Goal: Task Accomplishment & Management: Manage account settings

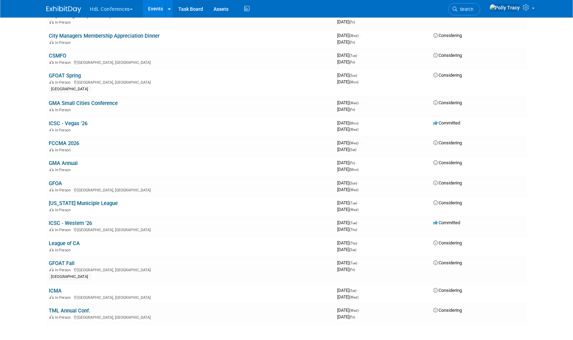
scroll to position [480, 0]
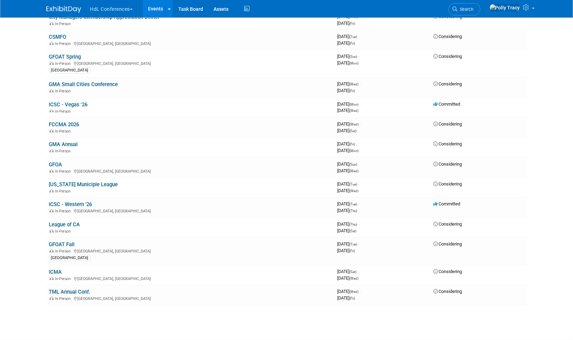
click at [58, 269] on link "ICMA" at bounding box center [55, 272] width 13 height 6
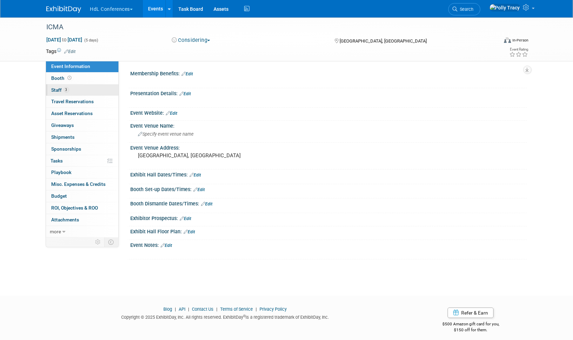
click at [55, 88] on span "Staff 3" at bounding box center [60, 90] width 17 height 6
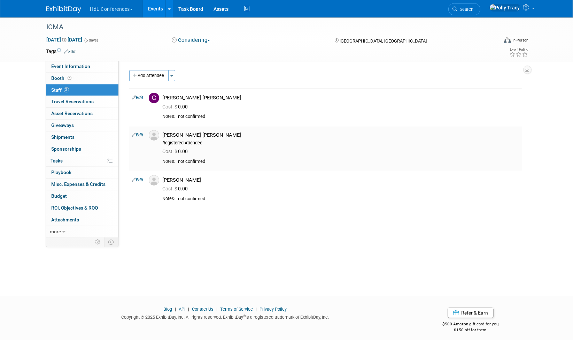
click at [137, 135] on link "Edit" at bounding box center [137, 134] width 11 height 5
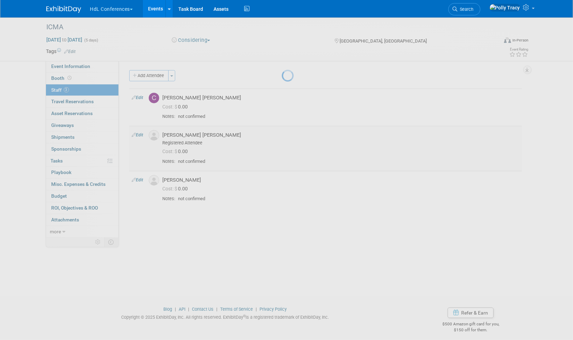
select select "c972de42-53eb-45a9-98ab-c759411afa45"
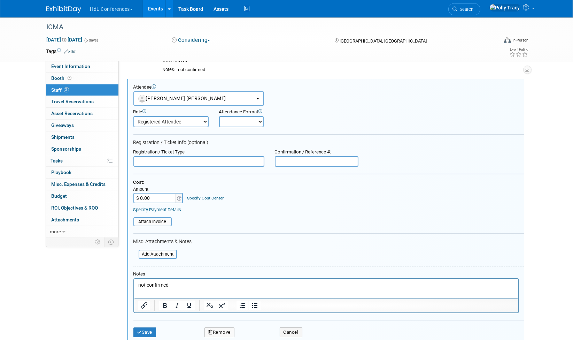
click at [225, 329] on button "Remove" at bounding box center [219, 332] width 30 height 10
click at [253, 329] on icon at bounding box center [252, 331] width 4 height 4
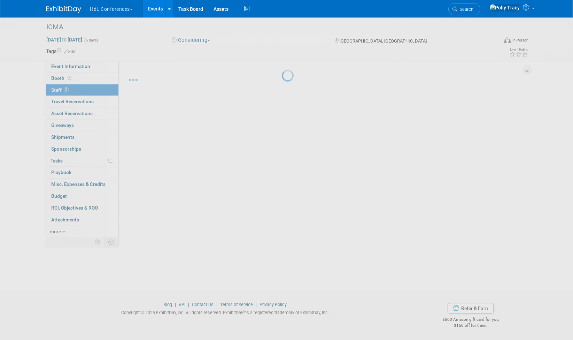
scroll to position [5, 0]
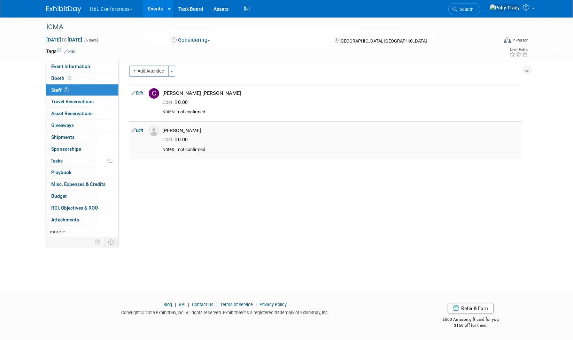
click at [142, 131] on link "Edit" at bounding box center [137, 130] width 11 height 5
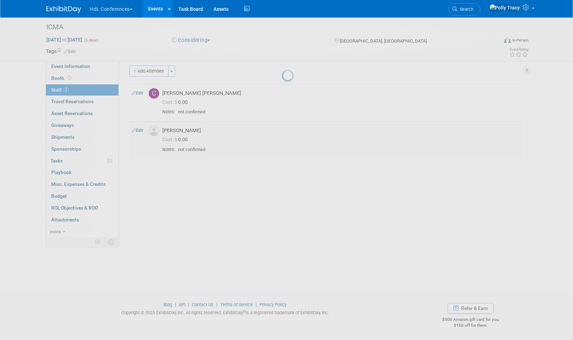
select select "14bb9f7e-38f6-42d5-a050-1a9b04fb017a"
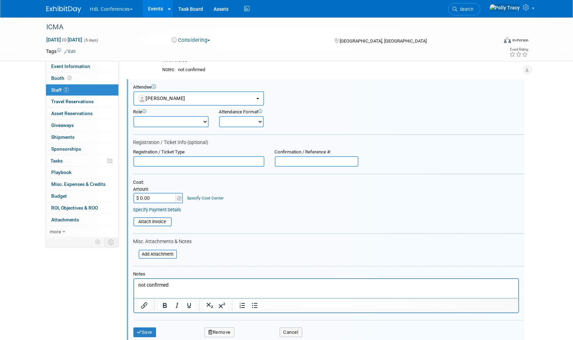
scroll to position [0, 0]
click at [230, 331] on button "Remove" at bounding box center [219, 332] width 30 height 10
click at [256, 329] on link "Yes" at bounding box center [257, 330] width 20 height 11
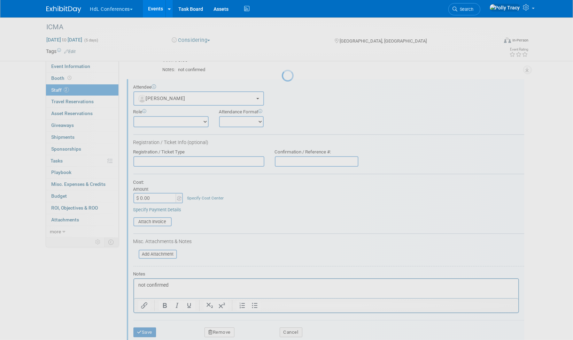
scroll to position [5, 0]
